Goal: Navigation & Orientation: Find specific page/section

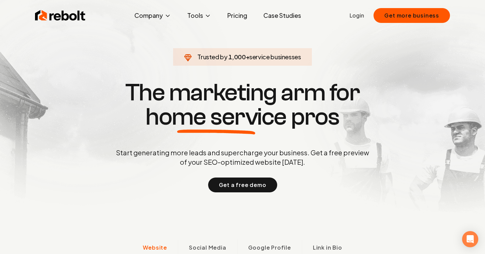
click at [360, 11] on link "Login" at bounding box center [357, 15] width 14 height 8
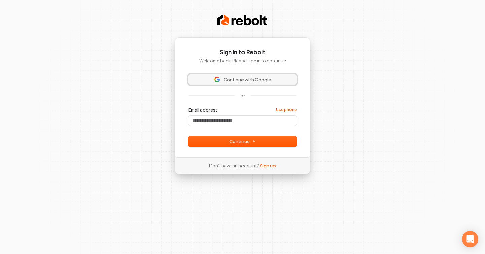
click at [217, 78] on img at bounding box center [216, 79] width 5 height 5
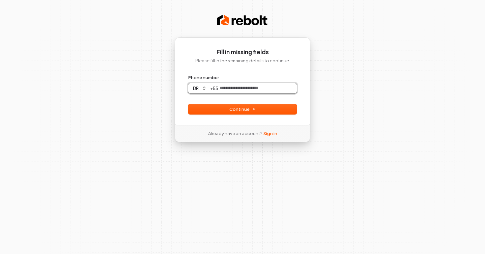
click at [242, 87] on input "Phone number" at bounding box center [257, 88] width 78 height 10
click at [271, 135] on link "Sign in" at bounding box center [270, 133] width 14 height 6
type input "**********"
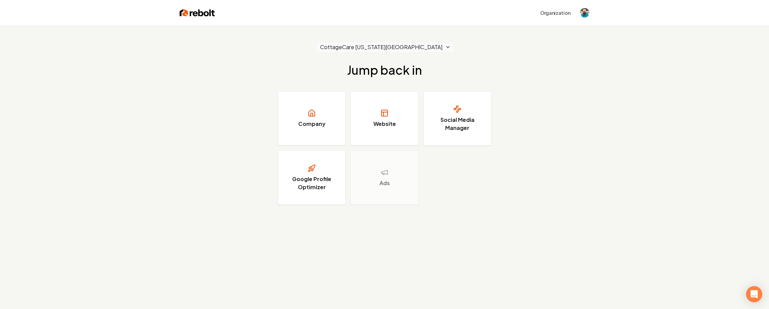
click at [394, 46] on html "Organization CottageCare [US_STATE][GEOGRAPHIC_DATA] Jump back in Company Websi…" at bounding box center [384, 154] width 769 height 309
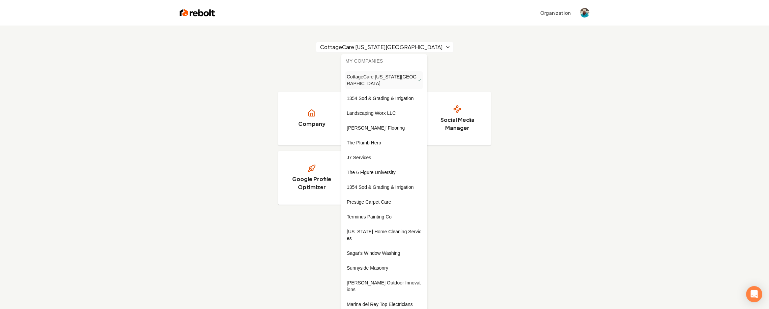
click at [494, 65] on html "Organization CottageCare Virginia Beach Jump back in Company Website Social Med…" at bounding box center [384, 154] width 769 height 309
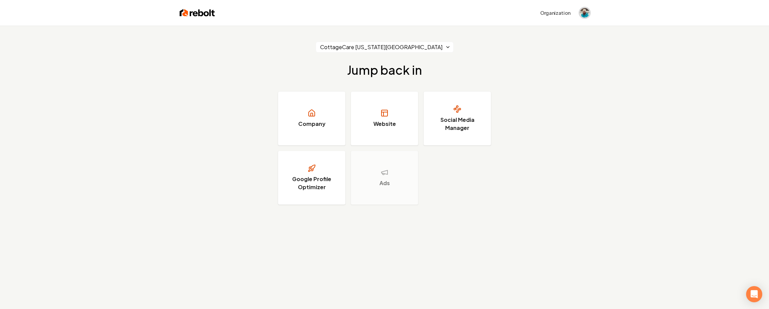
click at [585, 10] on img "Open user button" at bounding box center [584, 12] width 9 height 9
click at [624, 57] on div "CottageCare Virginia Beach Jump back in Company Website Social Media Manager Go…" at bounding box center [384, 123] width 769 height 195
click at [555, 16] on button "Organization" at bounding box center [555, 13] width 38 height 12
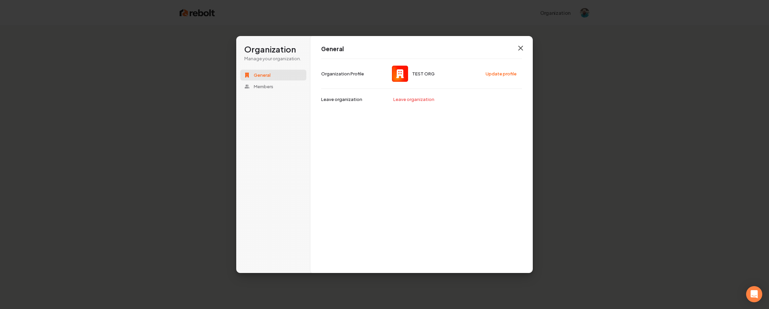
click at [520, 48] on icon "button" at bounding box center [520, 48] width 4 height 4
